Goal: Task Accomplishment & Management: Manage account settings

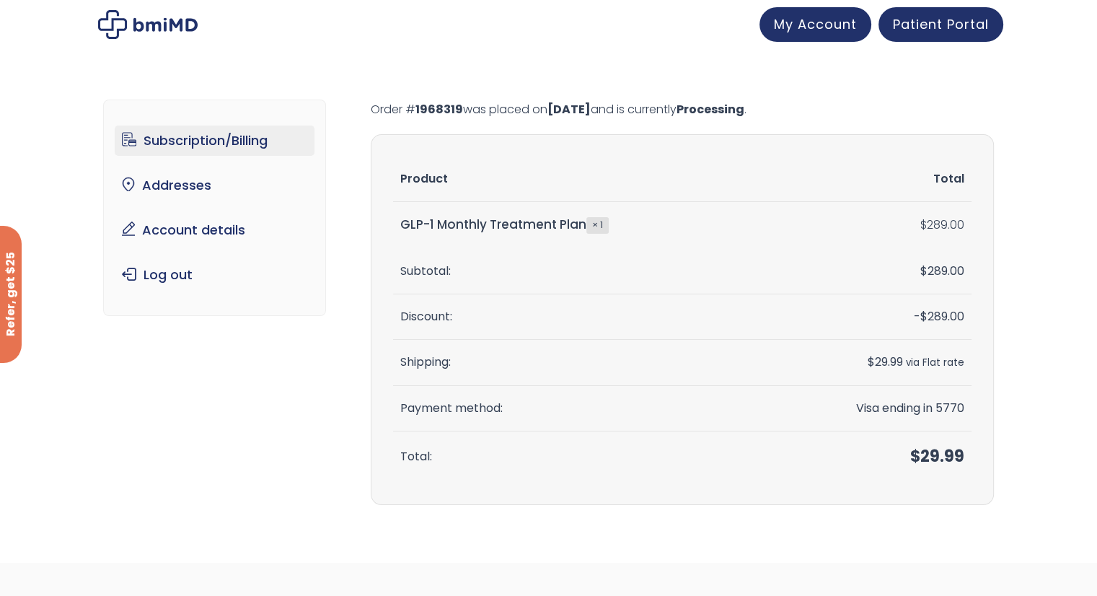
click at [183, 151] on link "Subscription/Billing" at bounding box center [215, 140] width 200 height 30
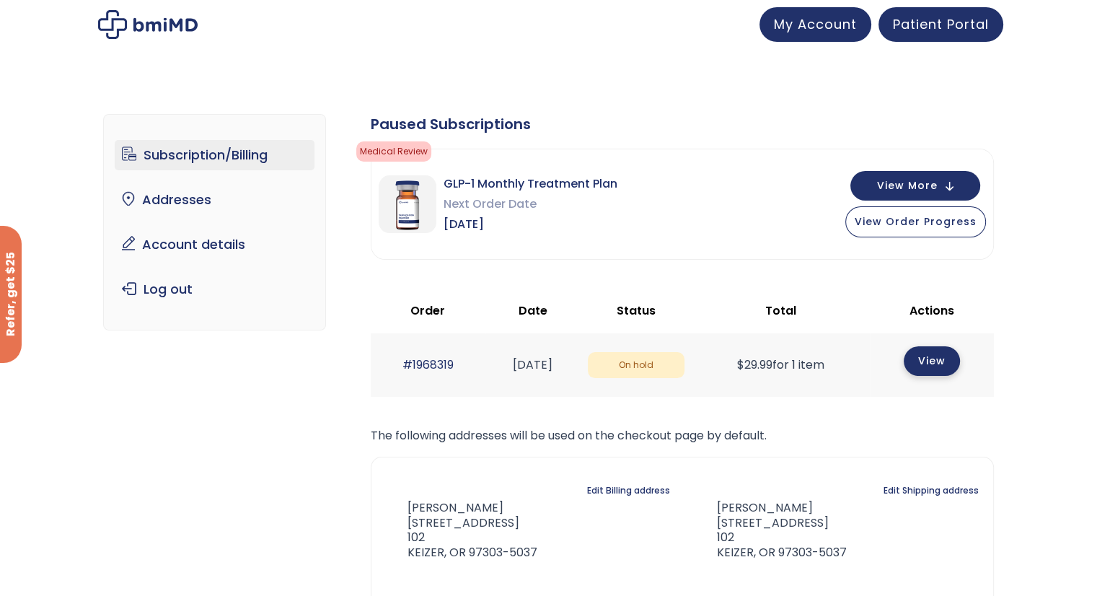
click at [940, 359] on link "View" at bounding box center [931, 361] width 56 height 30
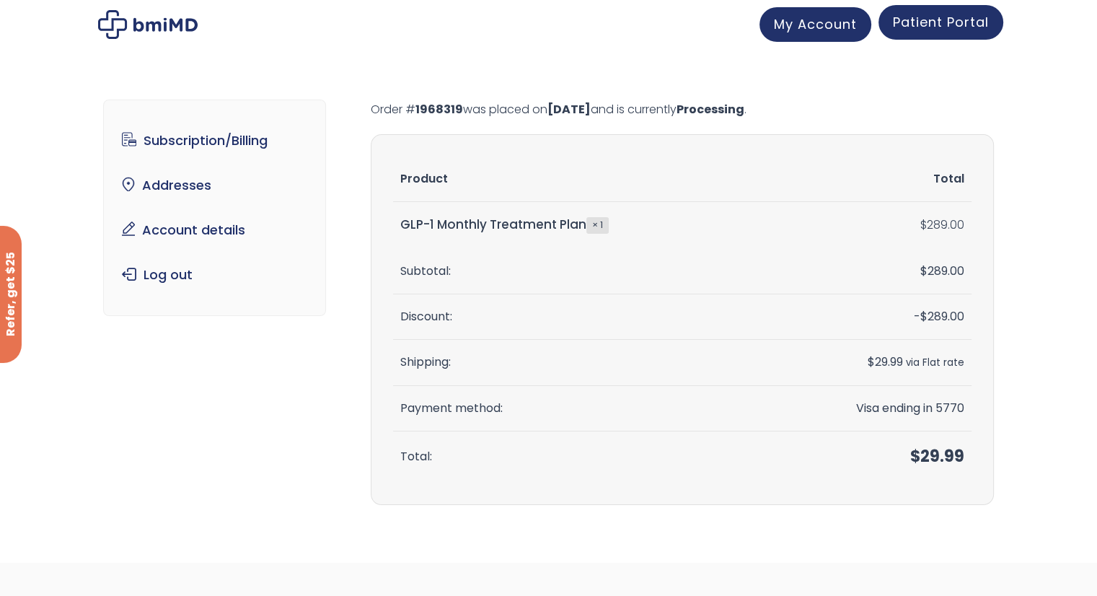
click at [920, 32] on link "Patient Portal" at bounding box center [940, 22] width 125 height 35
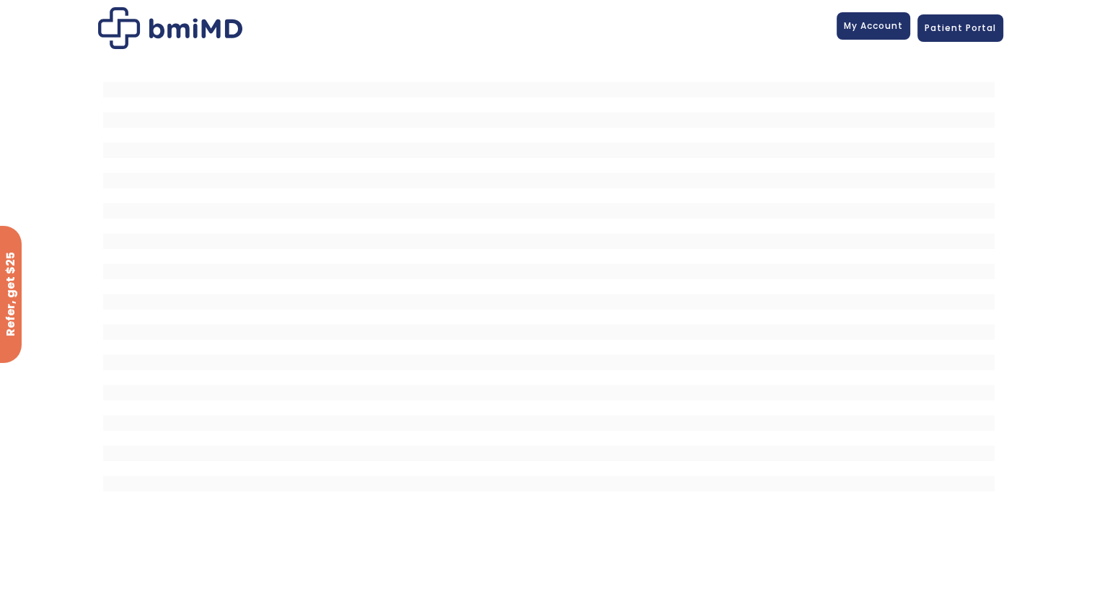
click at [868, 27] on span "My Account" at bounding box center [873, 25] width 59 height 12
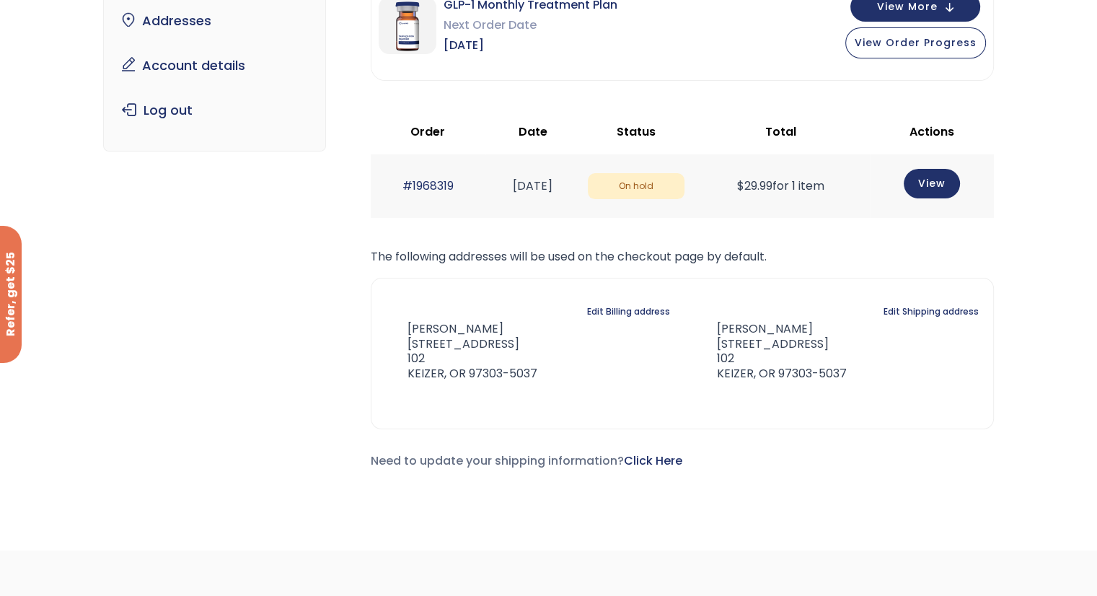
scroll to position [144, 0]
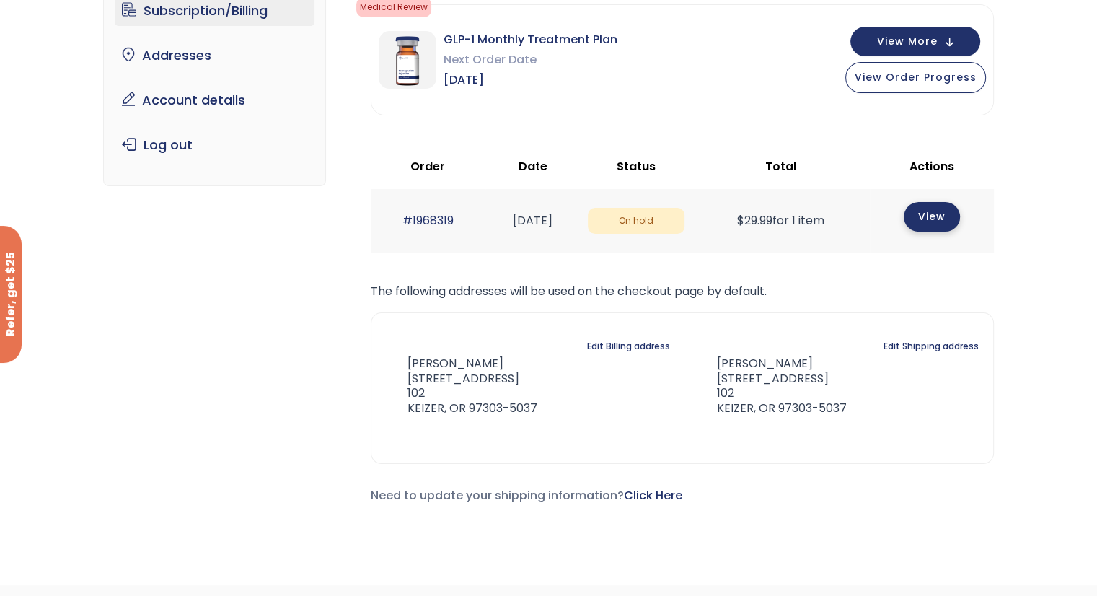
click at [940, 218] on link "View" at bounding box center [931, 217] width 56 height 30
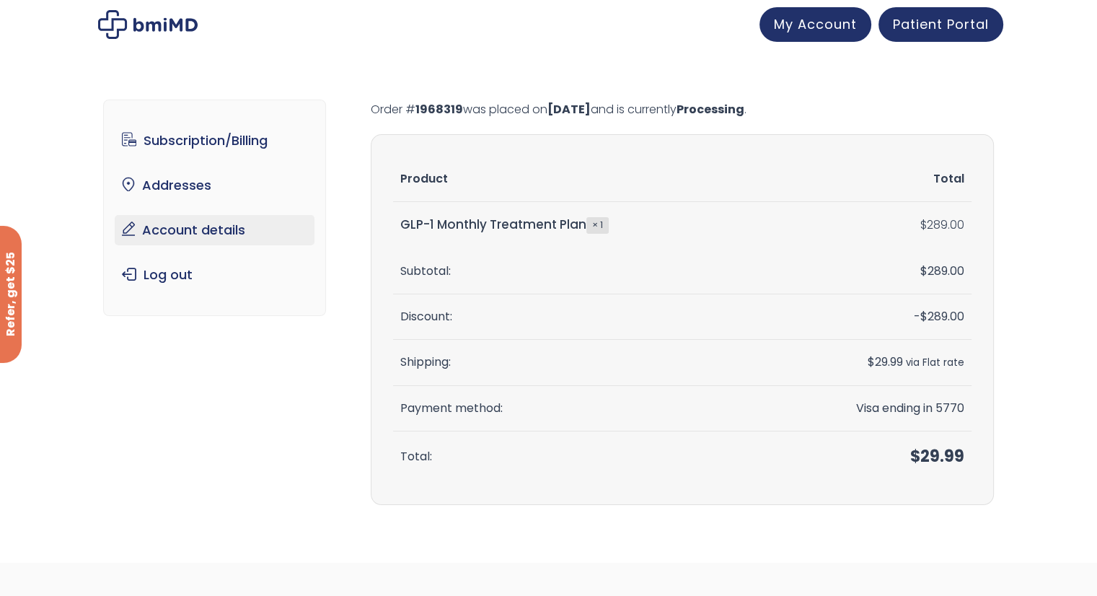
click at [203, 230] on link "Account details" at bounding box center [215, 230] width 200 height 30
